Goal: Find specific page/section: Find specific page/section

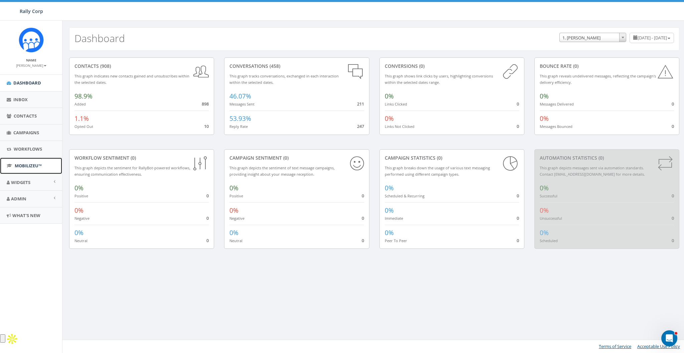
click at [23, 164] on span "MobilizeU™" at bounding box center [28, 166] width 27 height 6
click at [24, 180] on span "Widgets" at bounding box center [20, 182] width 19 height 6
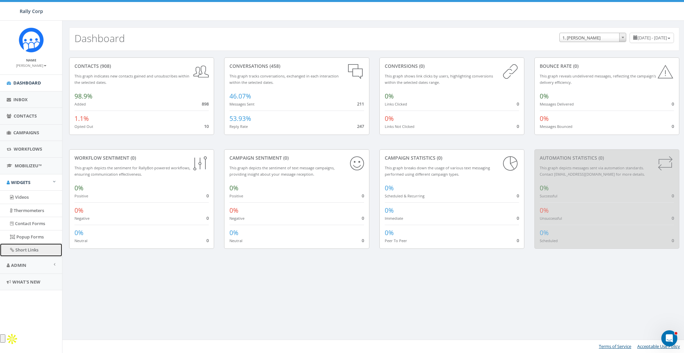
click at [21, 249] on link "Short Links" at bounding box center [31, 250] width 62 height 13
